Goal: Information Seeking & Learning: Find specific fact

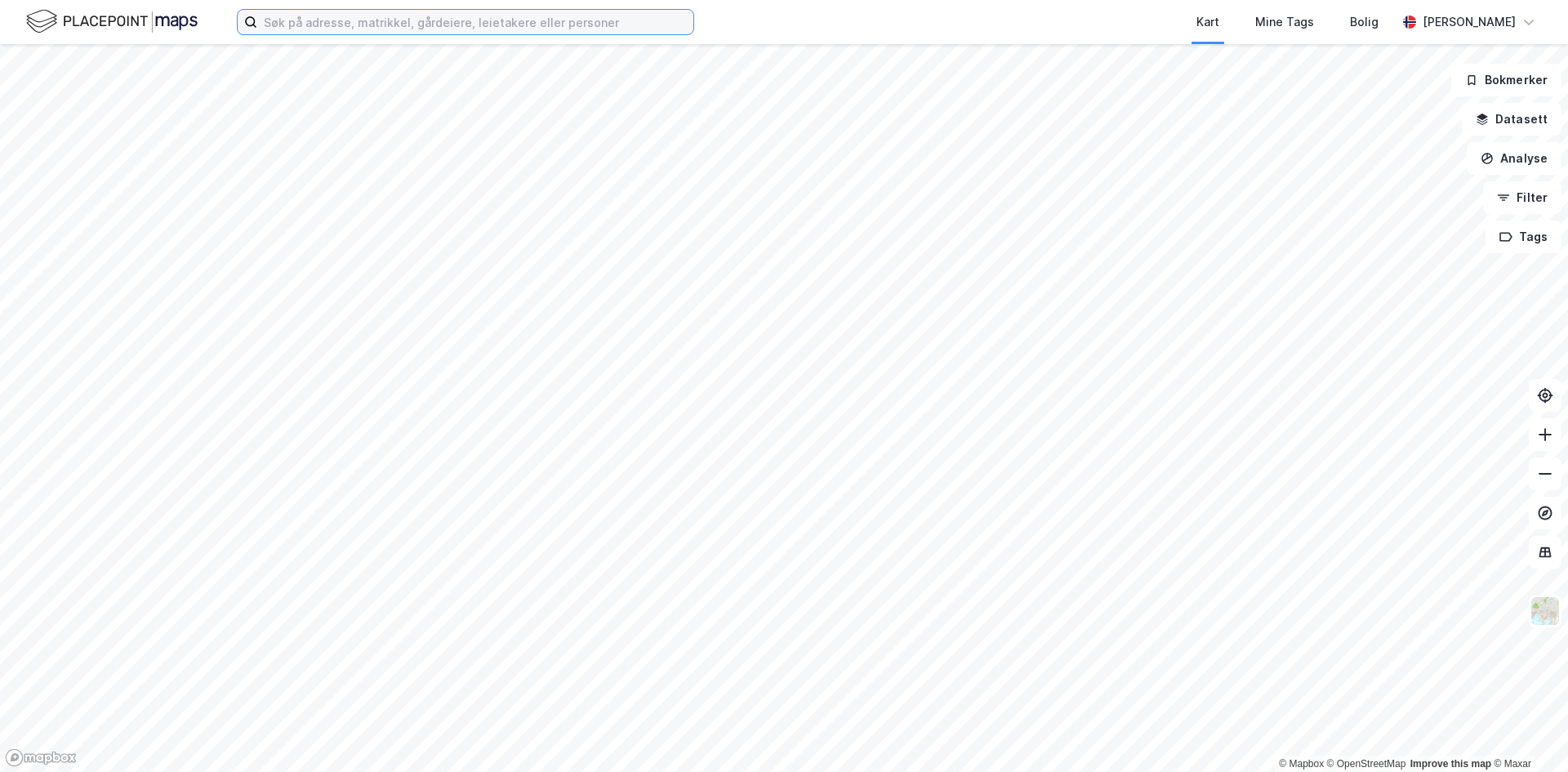
click at [407, 24] on input at bounding box center [475, 22] width 436 height 25
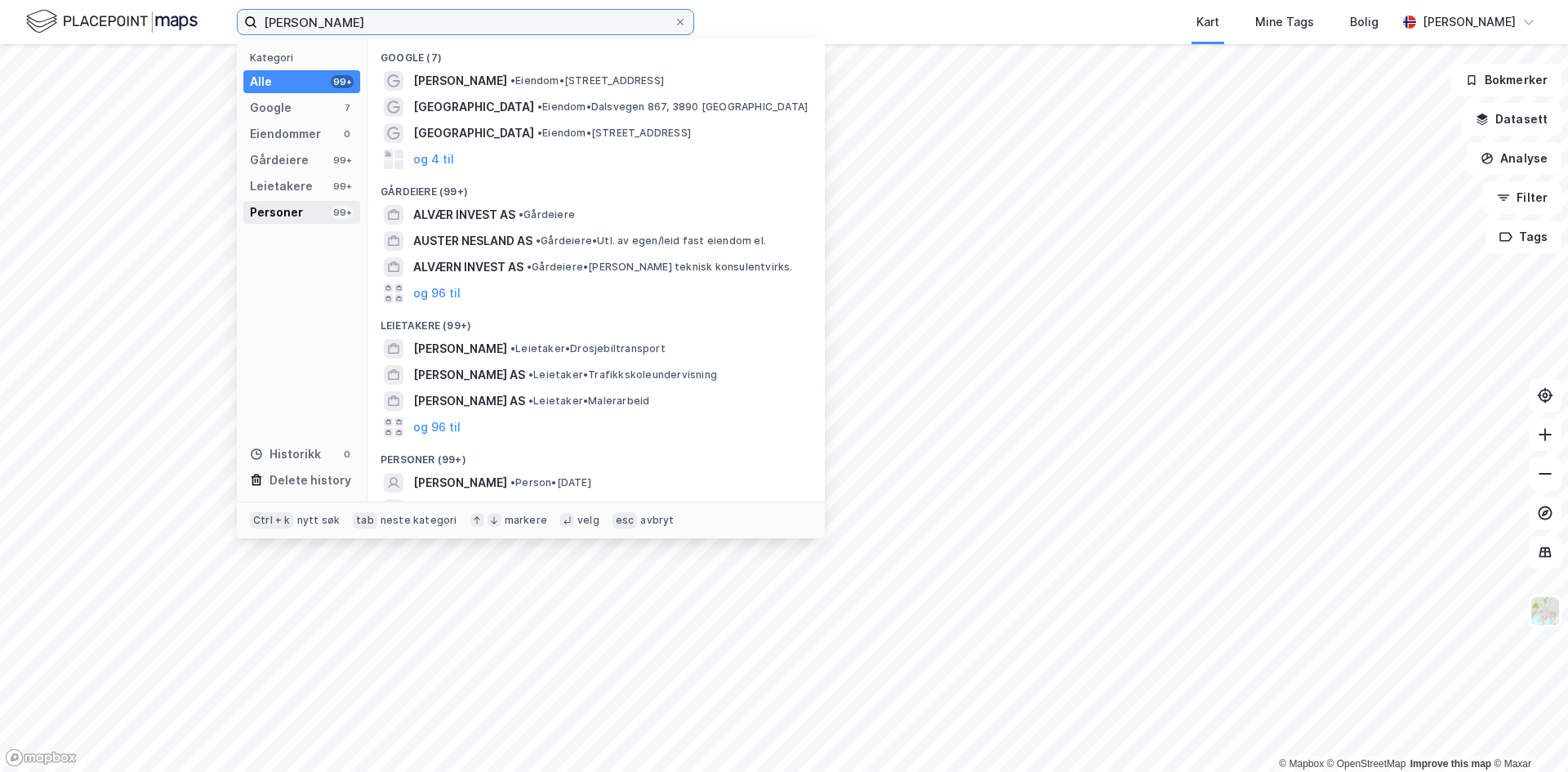
type input "[PERSON_NAME]"
click at [286, 210] on div "Personer" at bounding box center [277, 213] width 53 height 20
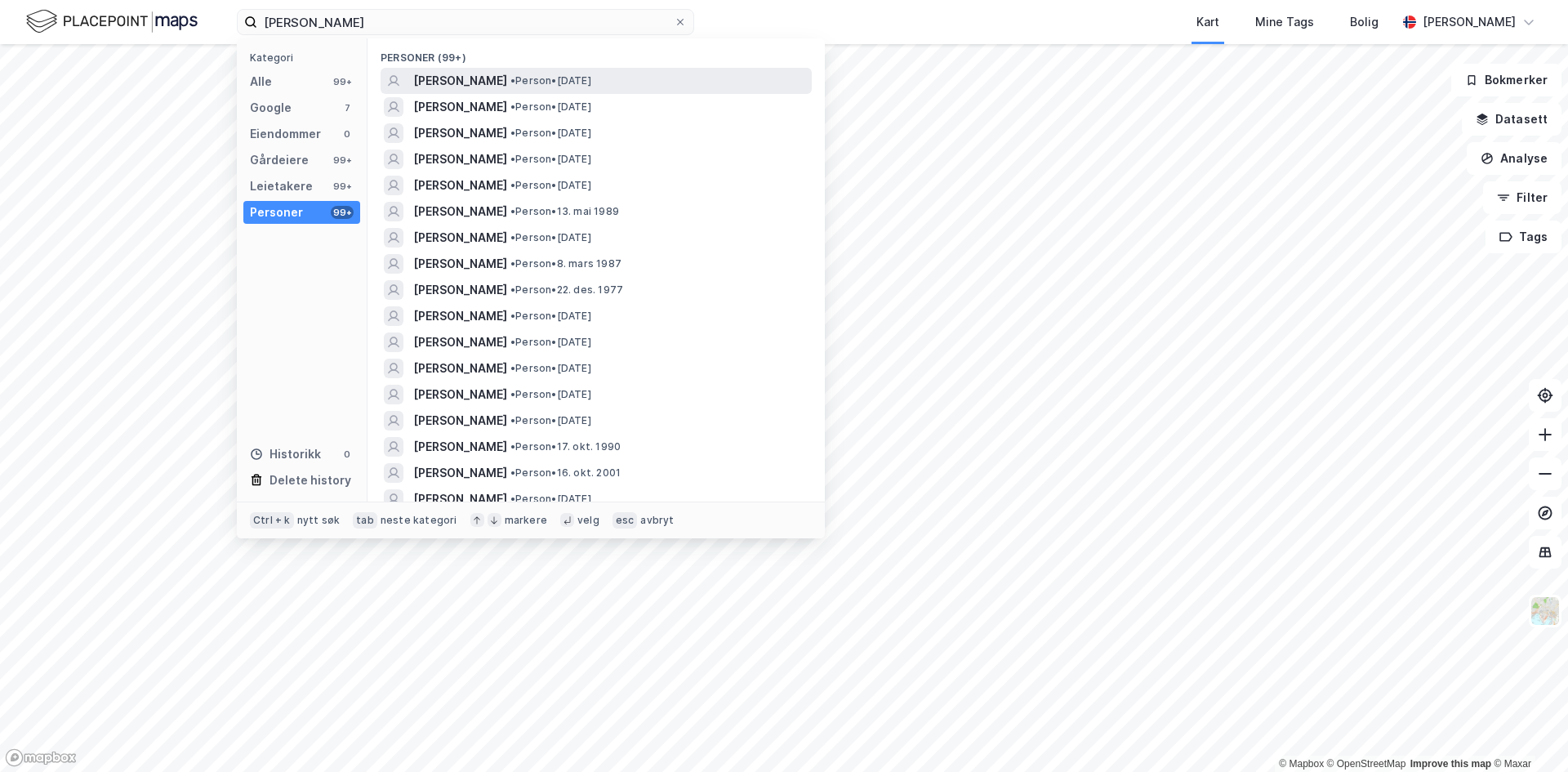
click at [429, 85] on span "[PERSON_NAME]" at bounding box center [460, 80] width 94 height 20
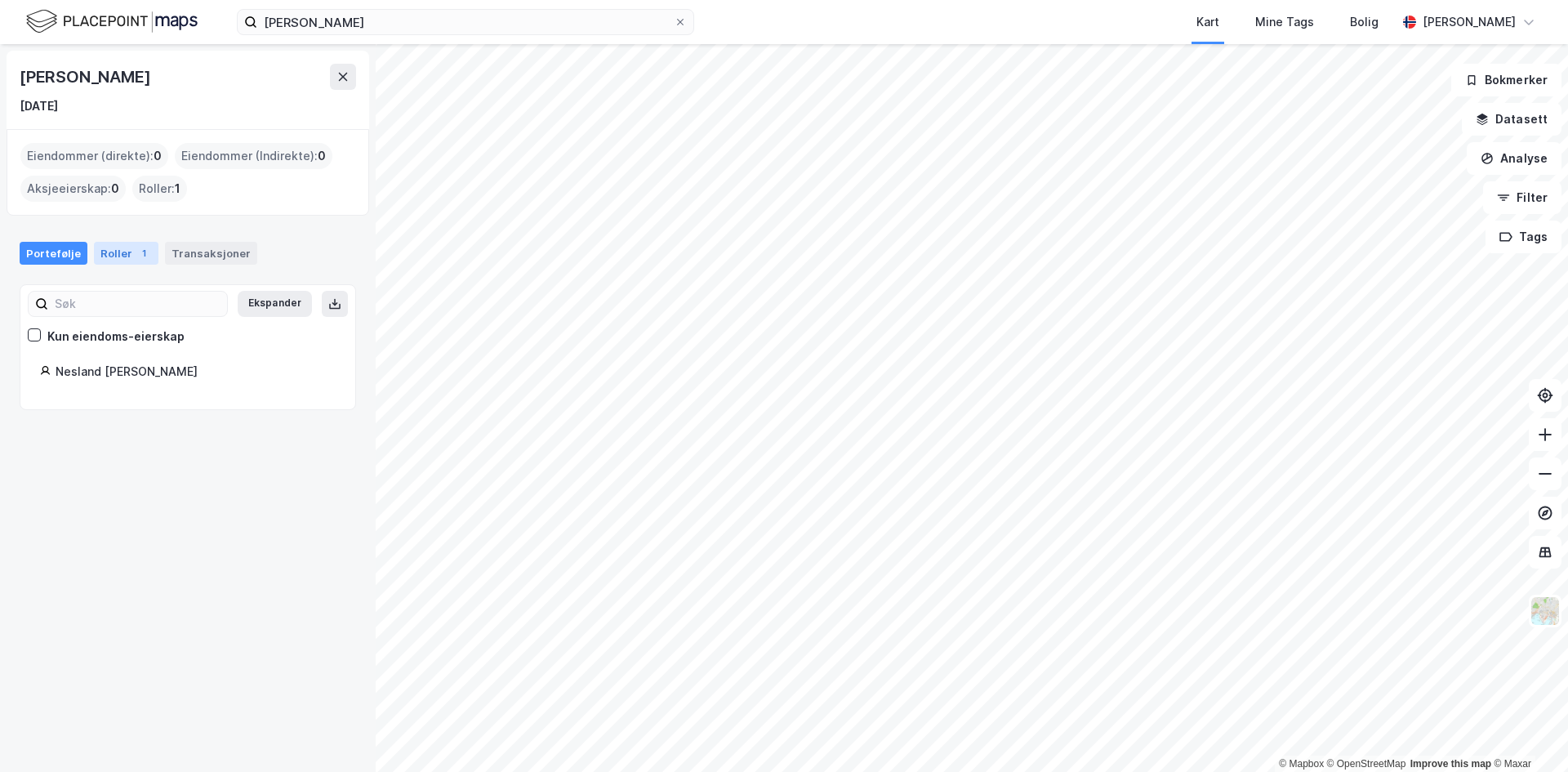
click at [114, 251] on div "Roller 1" at bounding box center [126, 253] width 65 height 23
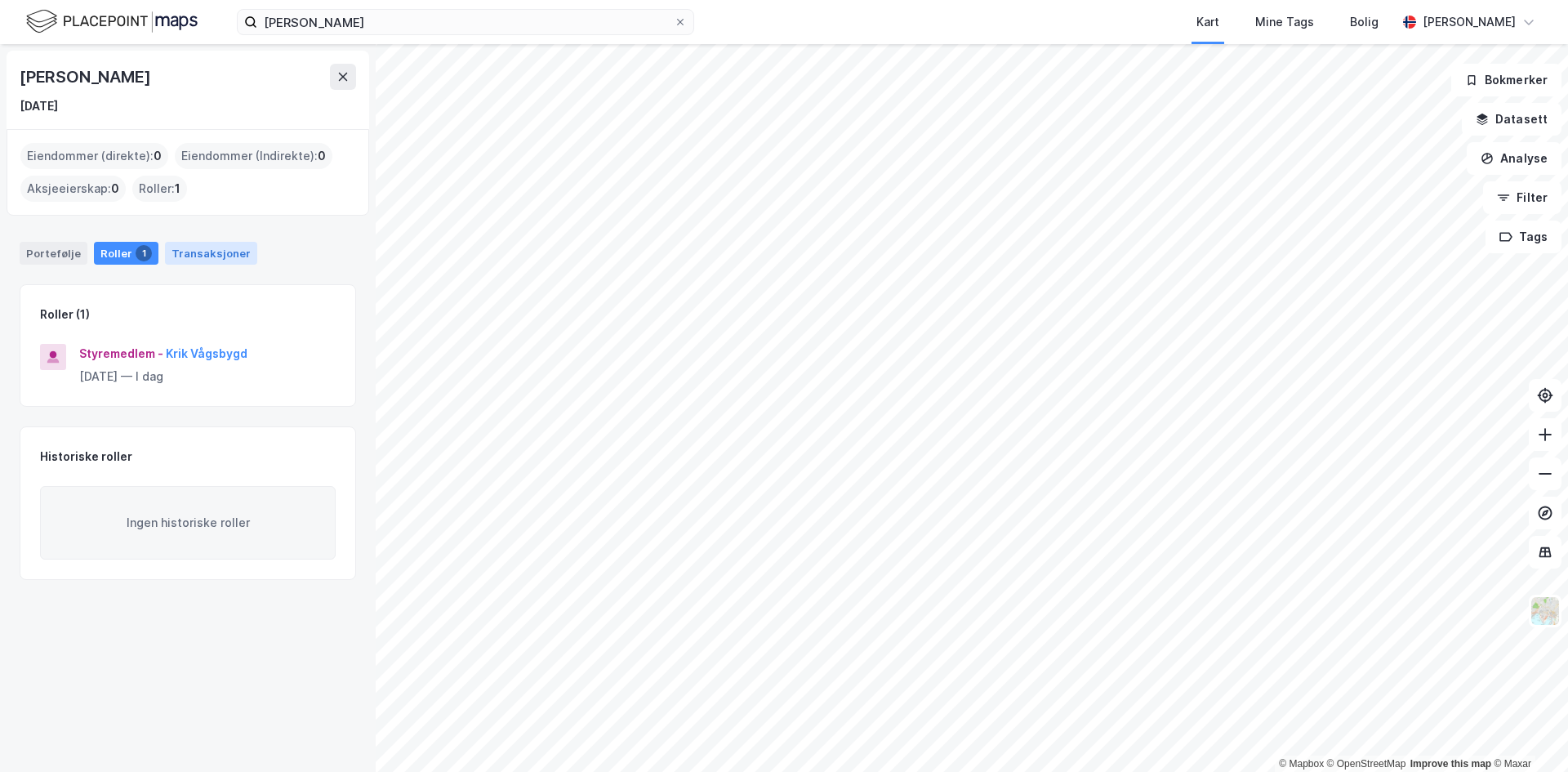
click at [189, 248] on div "Transaksjoner" at bounding box center [211, 253] width 92 height 23
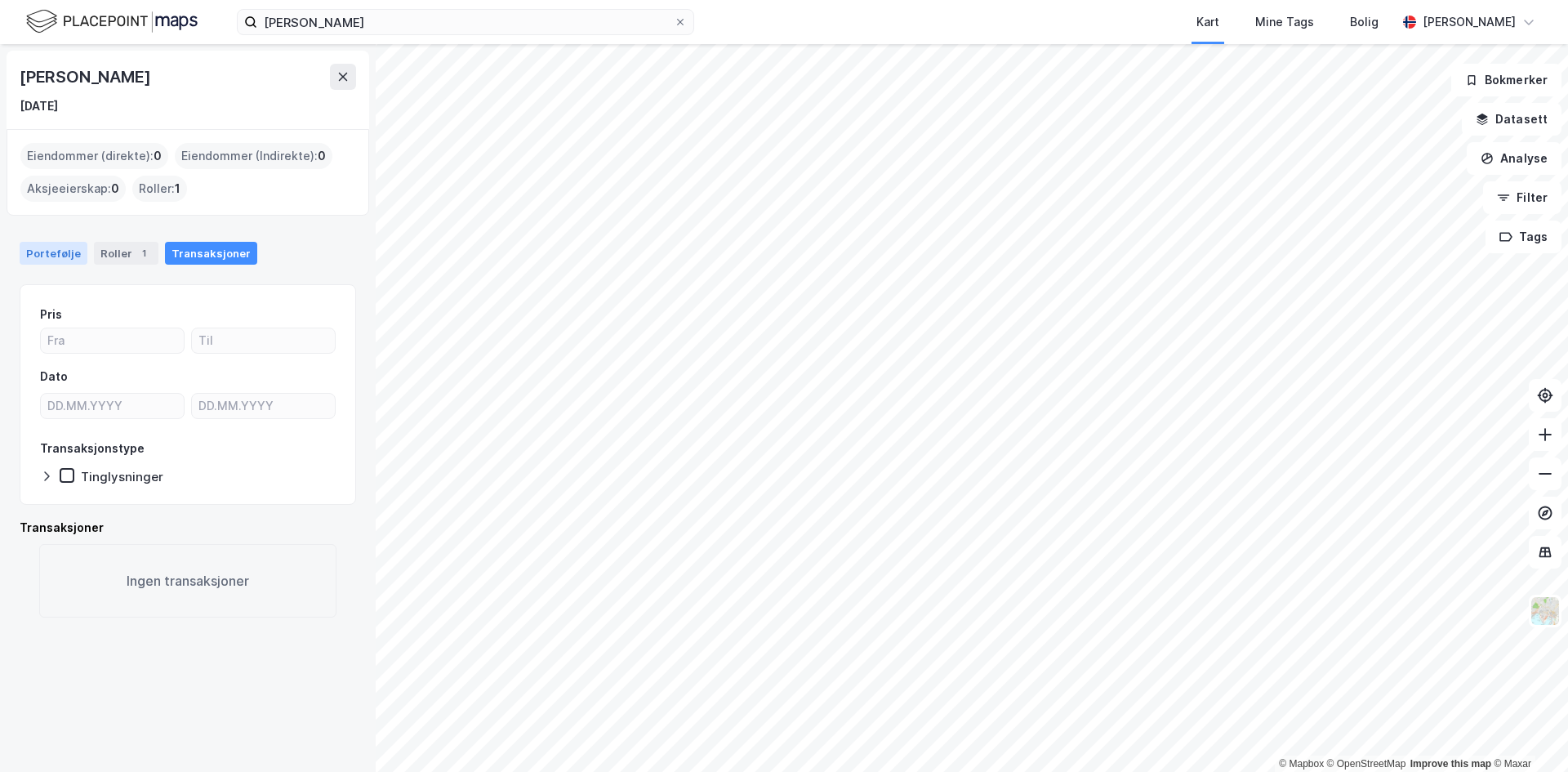
click at [59, 247] on div "Portefølje" at bounding box center [53, 253] width 68 height 23
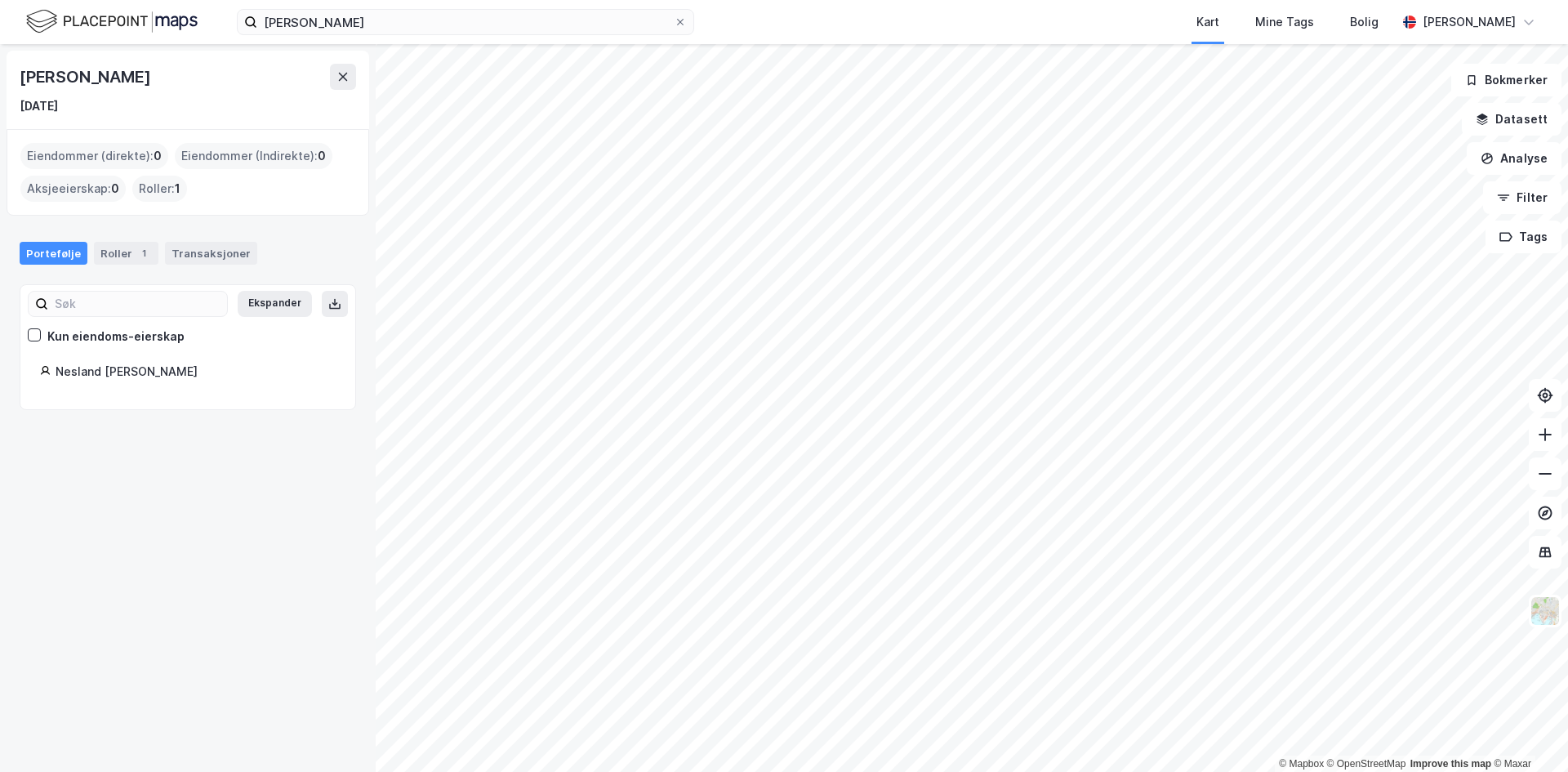
drag, startPoint x: 187, startPoint y: 77, endPoint x: 8, endPoint y: 69, distance: 179.2
click at [8, 69] on div "[PERSON_NAME] [DATE]" at bounding box center [188, 90] width 363 height 78
copy div "[PERSON_NAME]"
click at [123, 248] on div "Roller 1" at bounding box center [126, 253] width 65 height 23
